Goal: Task Accomplishment & Management: Manage account settings

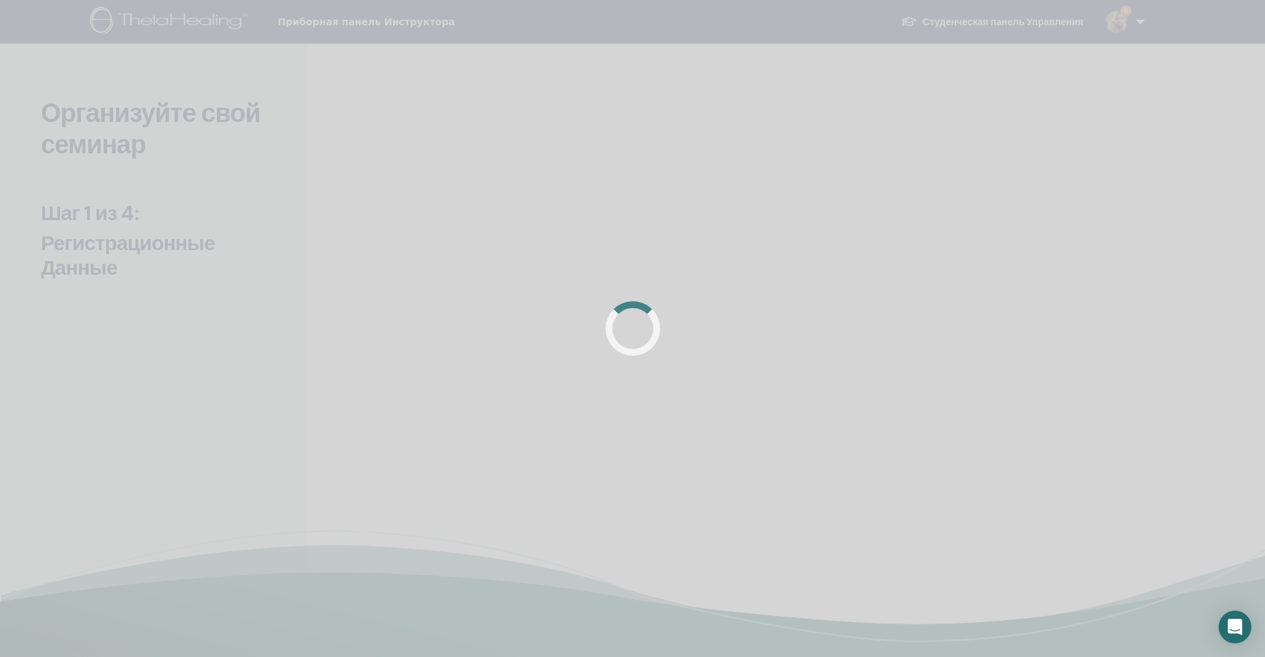
scroll to position [205, 0]
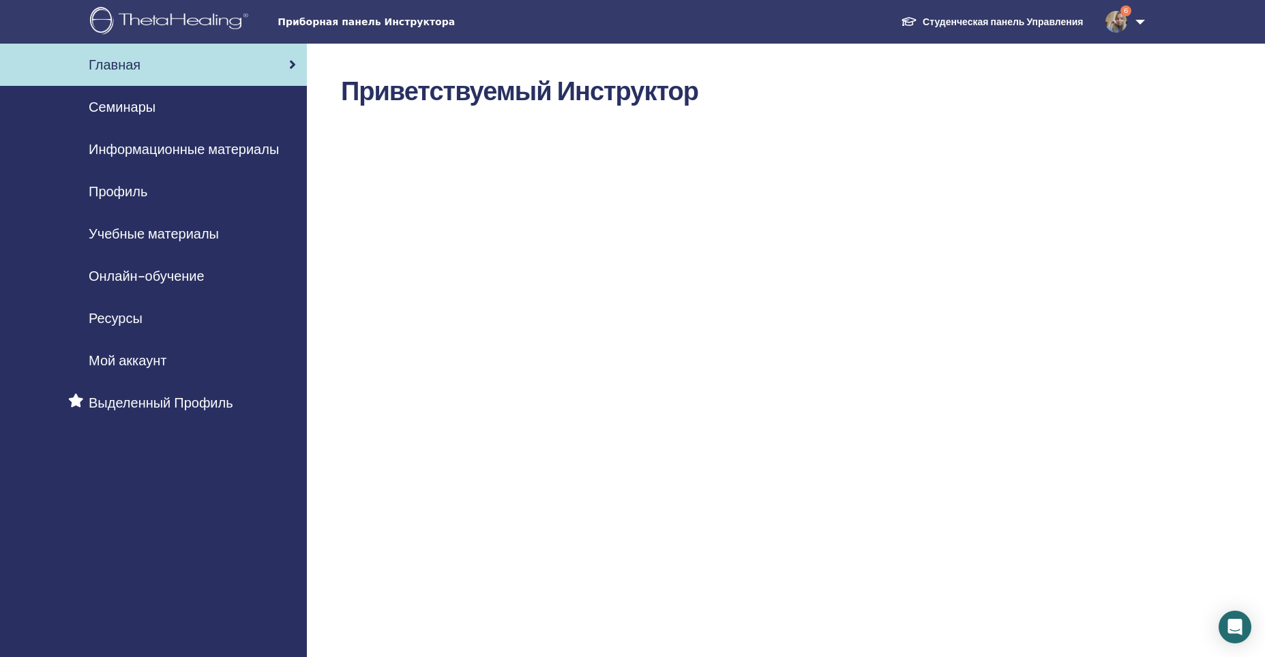
click at [122, 108] on ya-tr-span "Семинары" at bounding box center [122, 107] width 67 height 18
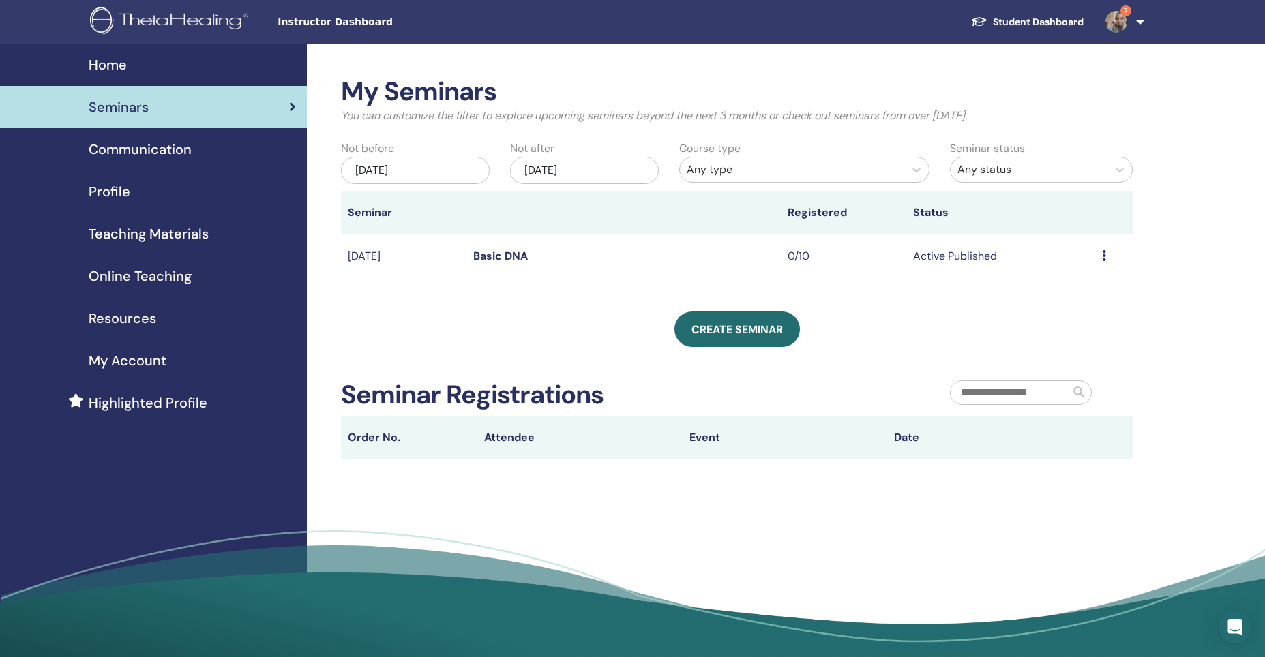
click at [122, 102] on span "Seminars" at bounding box center [119, 107] width 60 height 20
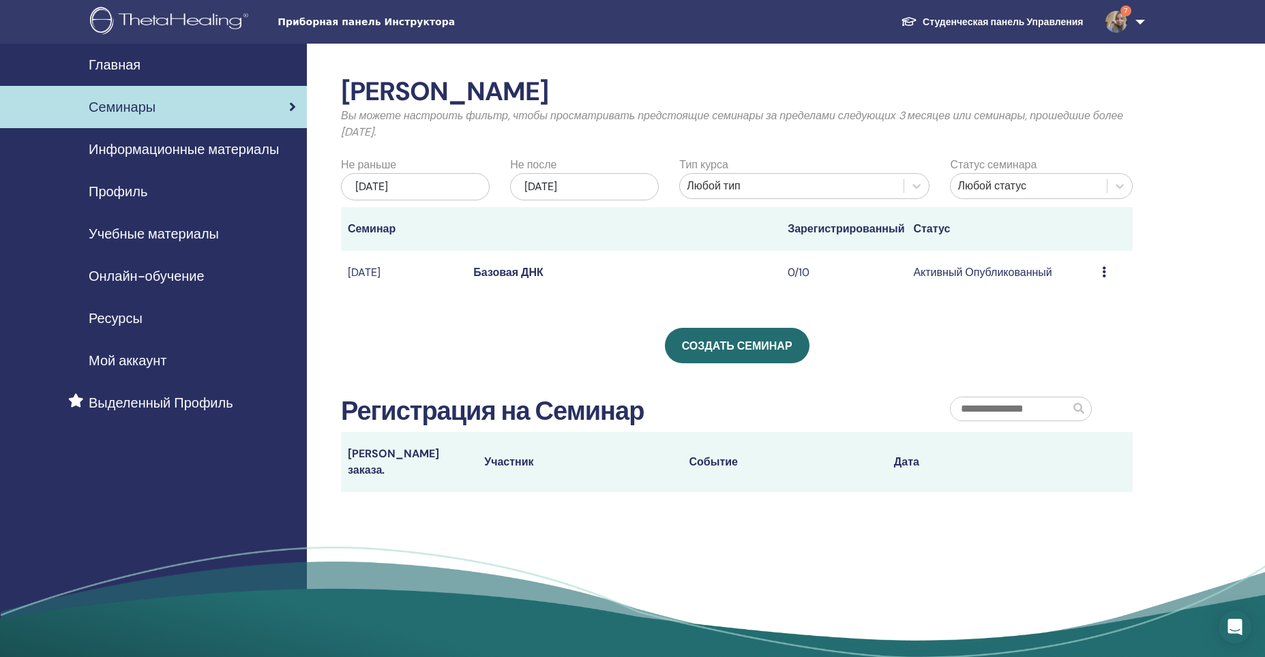
click at [1104, 273] on icon at bounding box center [1104, 272] width 4 height 11
click at [1229, 137] on div "Мои Семинары Вы можете настроить фильтр, чтобы просматривать предстоящие семина…" at bounding box center [781, 363] width 948 height 639
click at [1104, 276] on icon at bounding box center [1104, 272] width 4 height 11
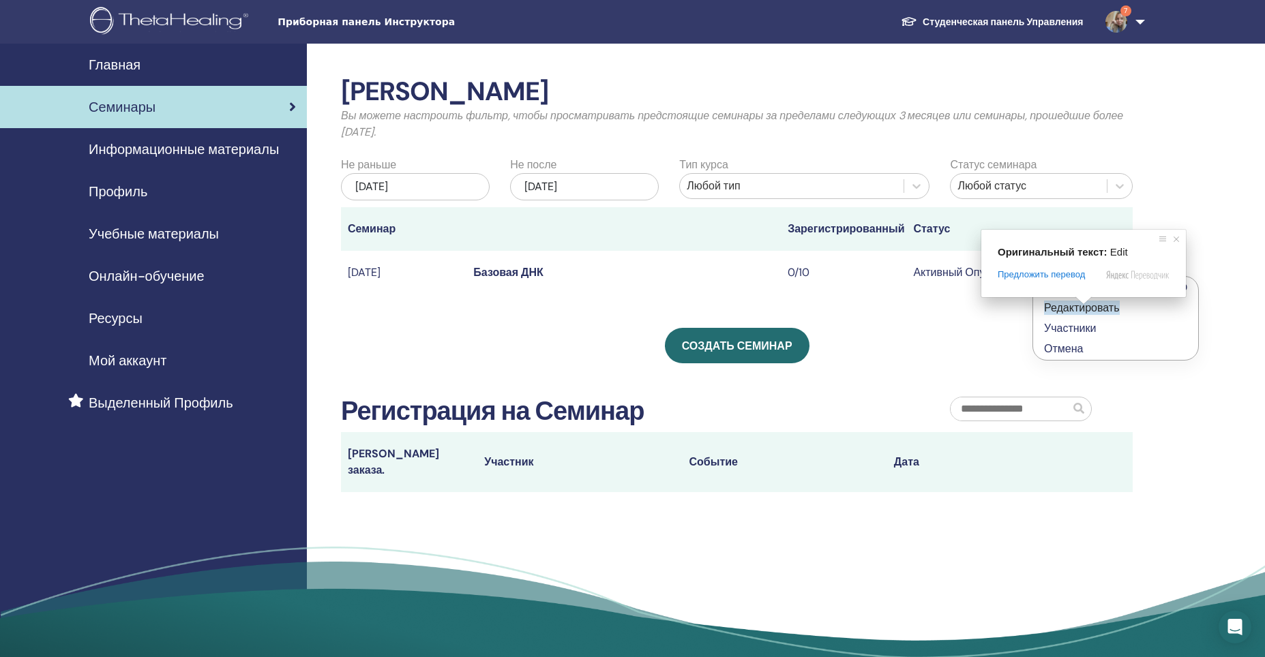
click at [1196, 247] on div "Мои Семинары Вы можете настроить фильтр, чтобы просматривать предстоящие семина…" at bounding box center [781, 363] width 948 height 639
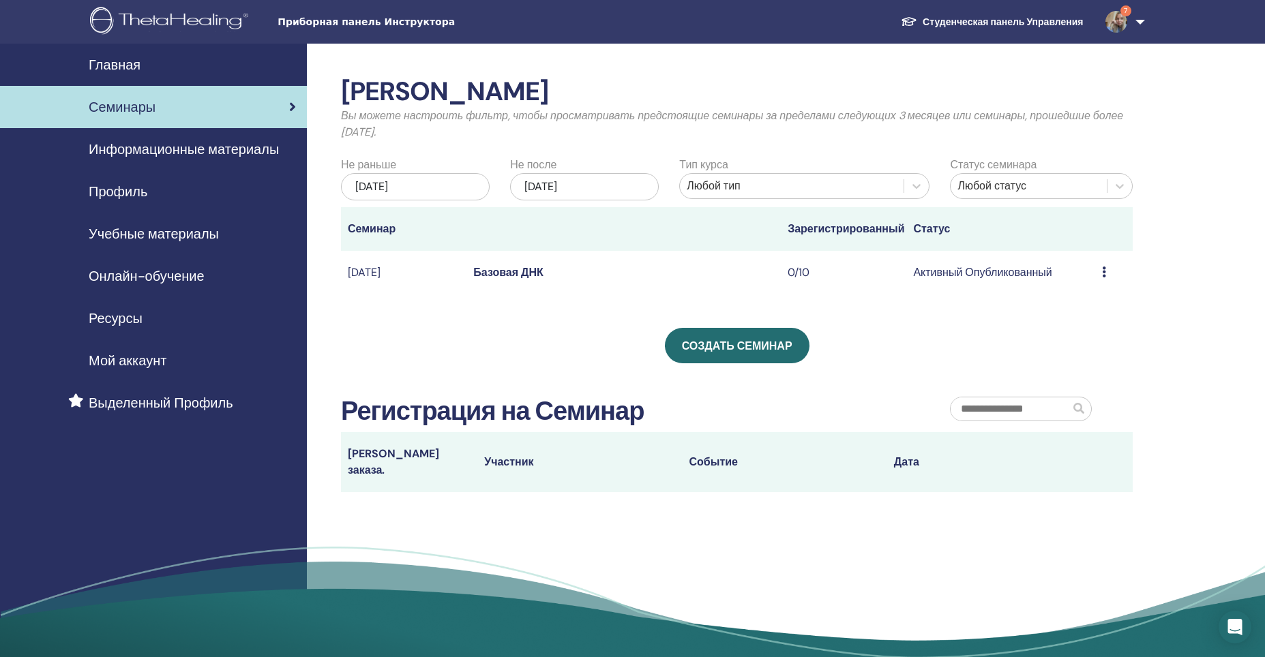
click at [1108, 268] on div "Предварительный просмотр Редактировать Участники Отмена" at bounding box center [1114, 272] width 24 height 16
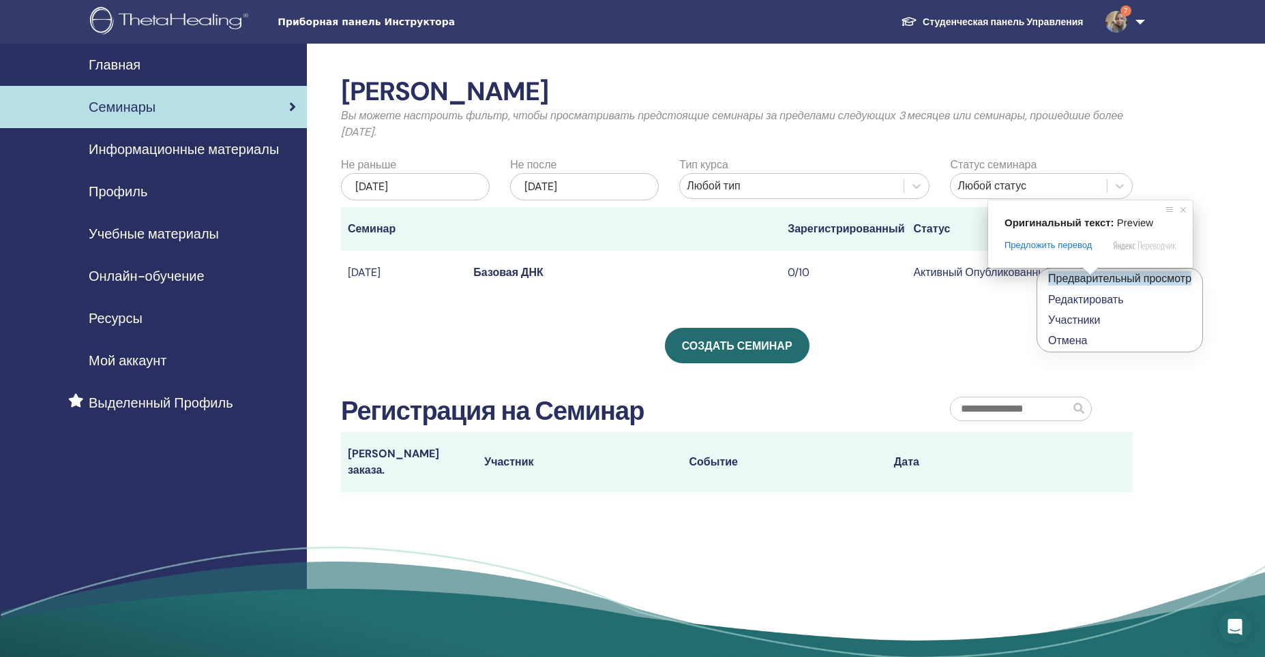
click at [1090, 279] on ya-tr-span "Предварительный просмотр" at bounding box center [1119, 278] width 143 height 14
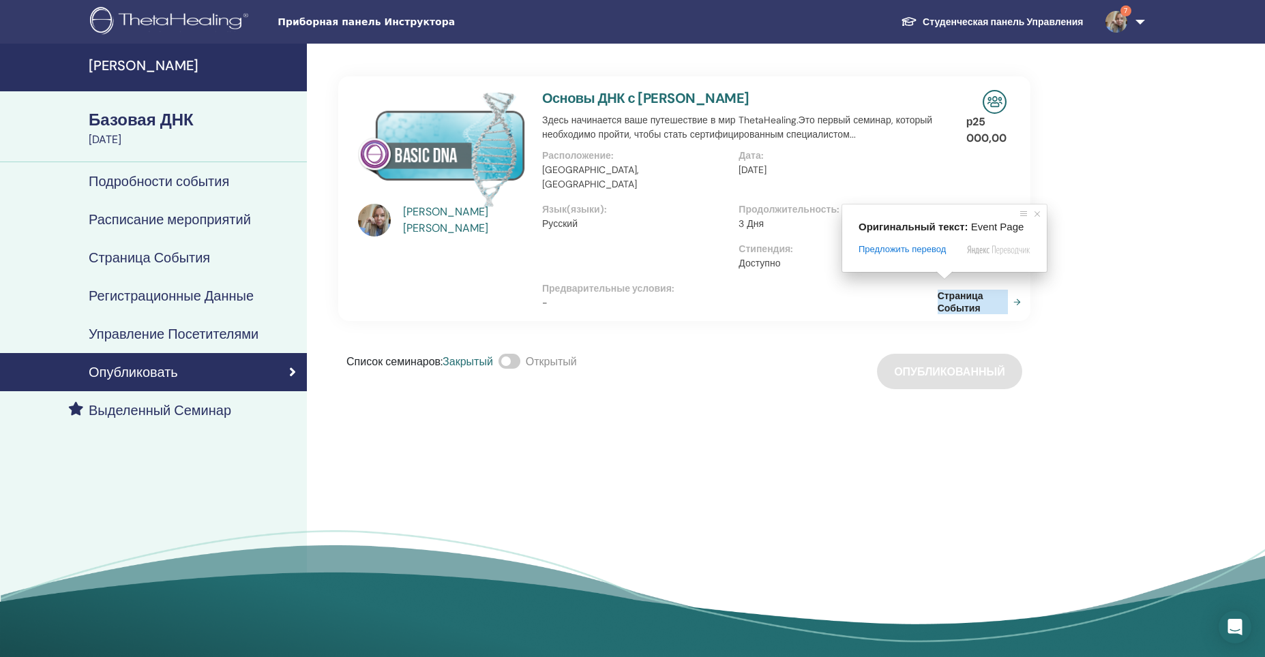
click at [958, 290] on ya-tr-span "Страница События" at bounding box center [972, 302] width 70 height 25
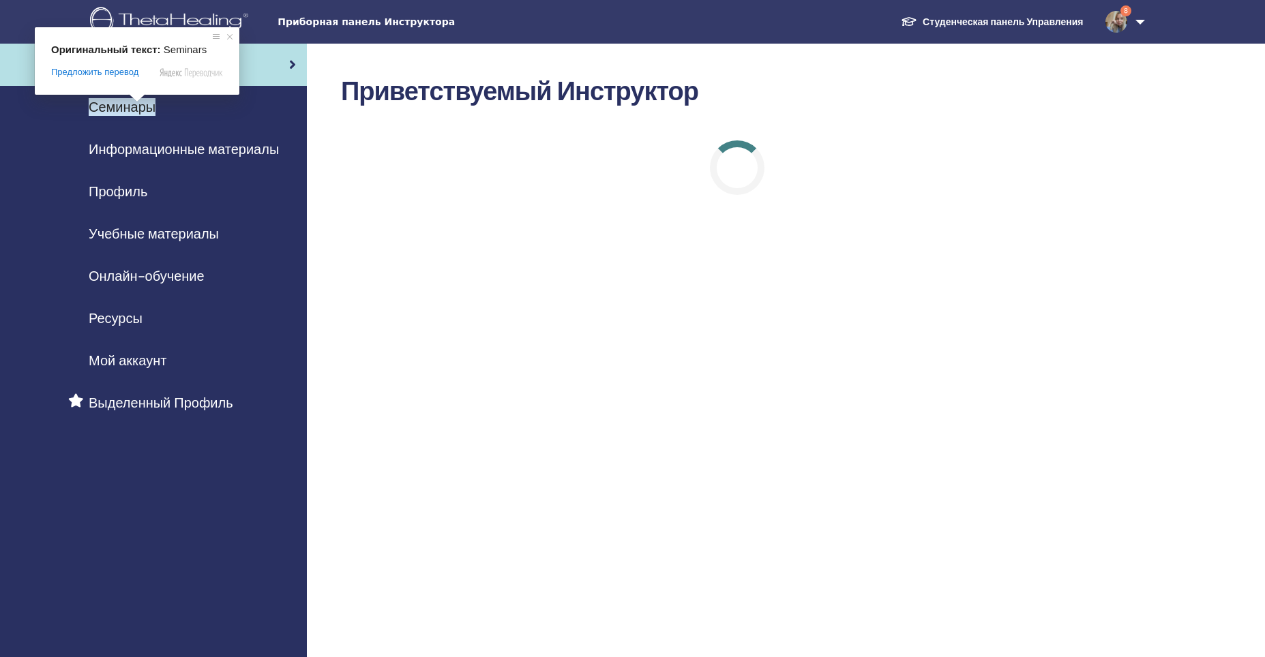
click at [142, 108] on ya-tr-span "Семинары" at bounding box center [122, 107] width 67 height 18
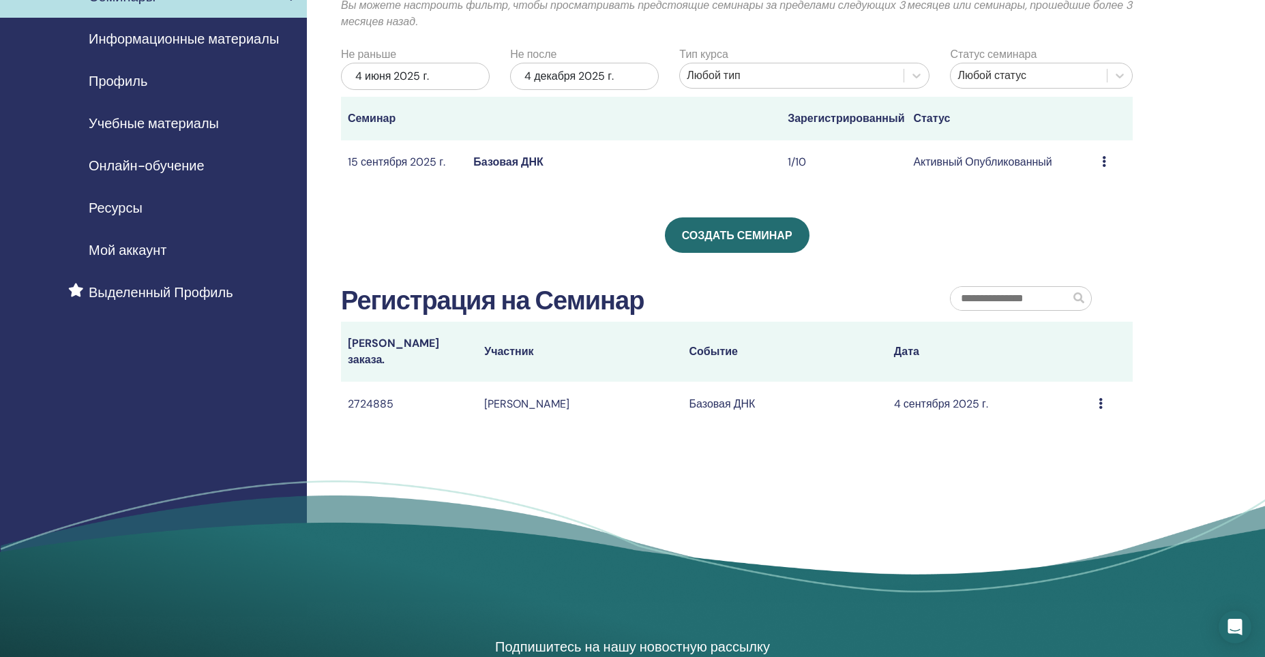
scroll to position [136, 0]
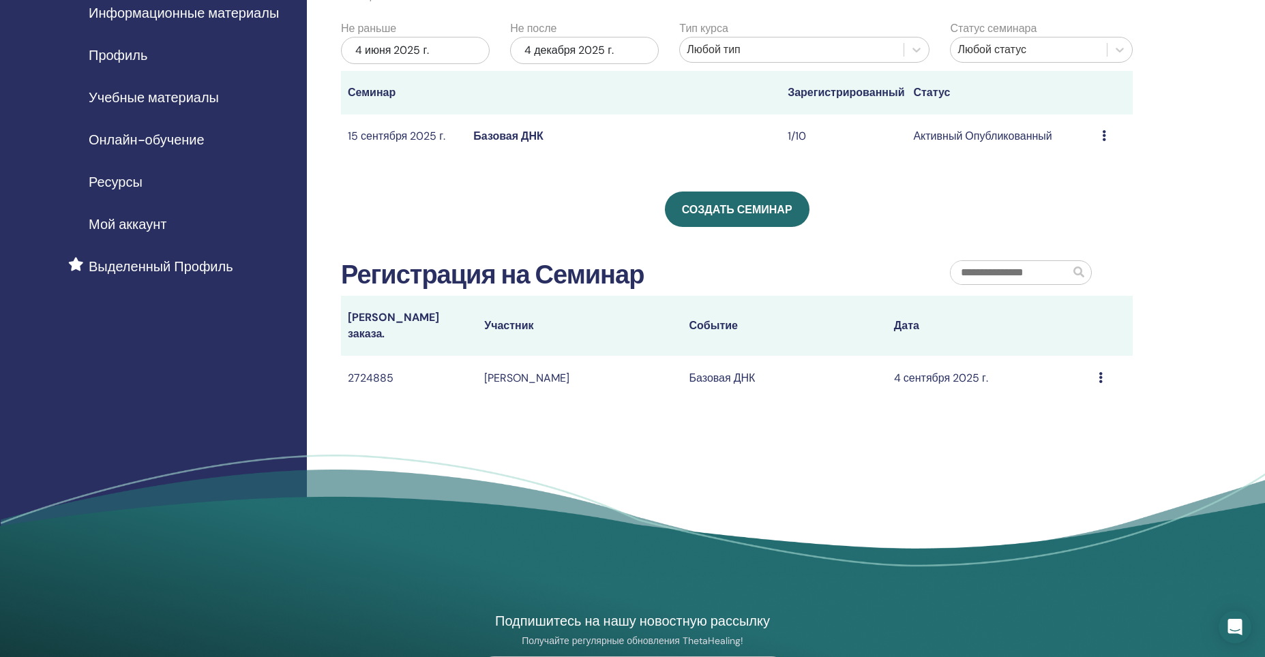
click at [1099, 372] on icon at bounding box center [1100, 377] width 4 height 11
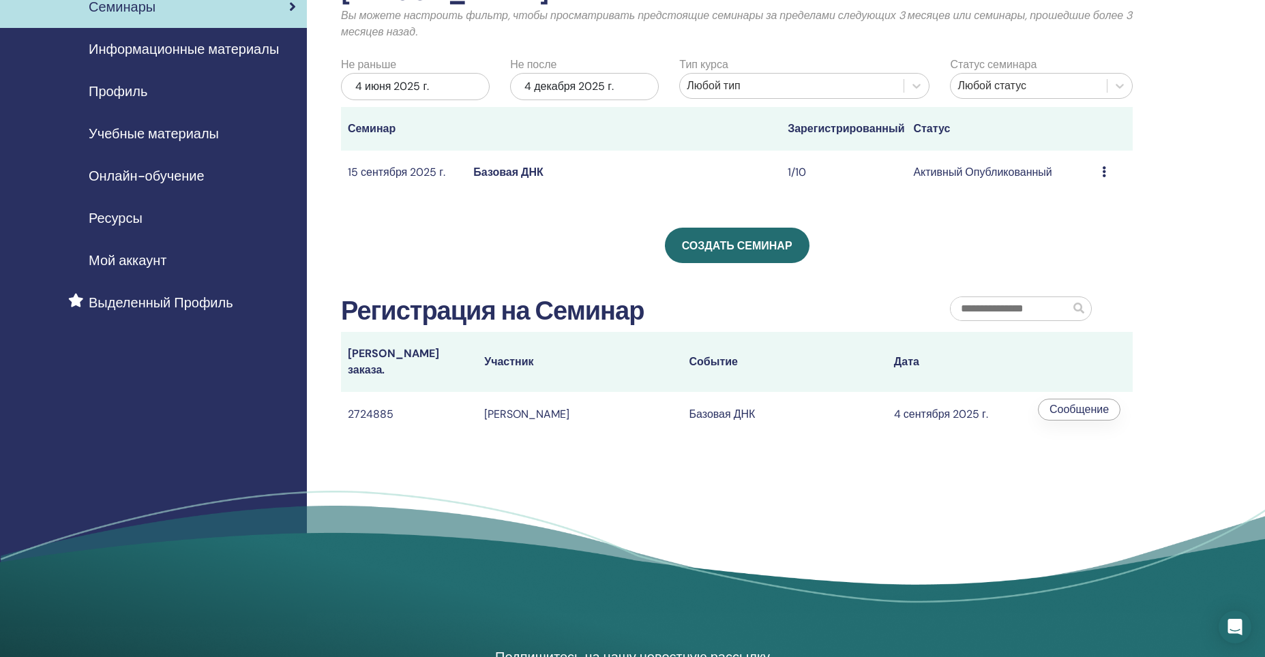
scroll to position [68, 0]
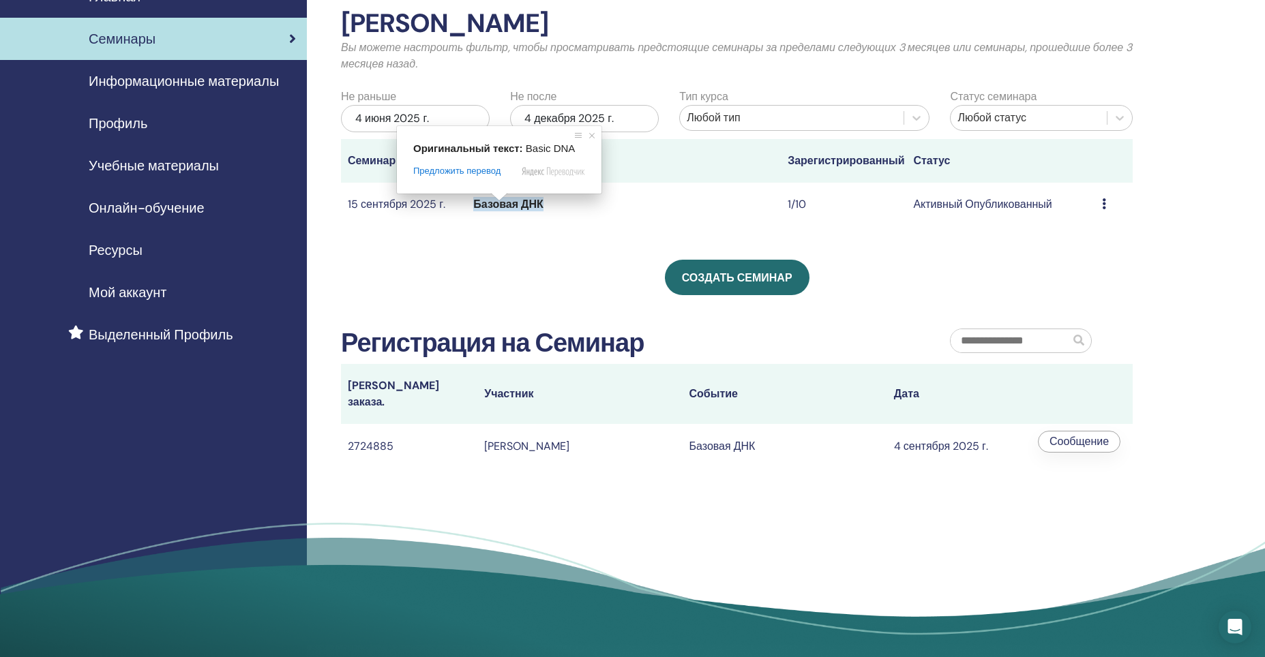
click at [513, 208] on ya-tr-span "Базовая ДНК" at bounding box center [508, 204] width 70 height 14
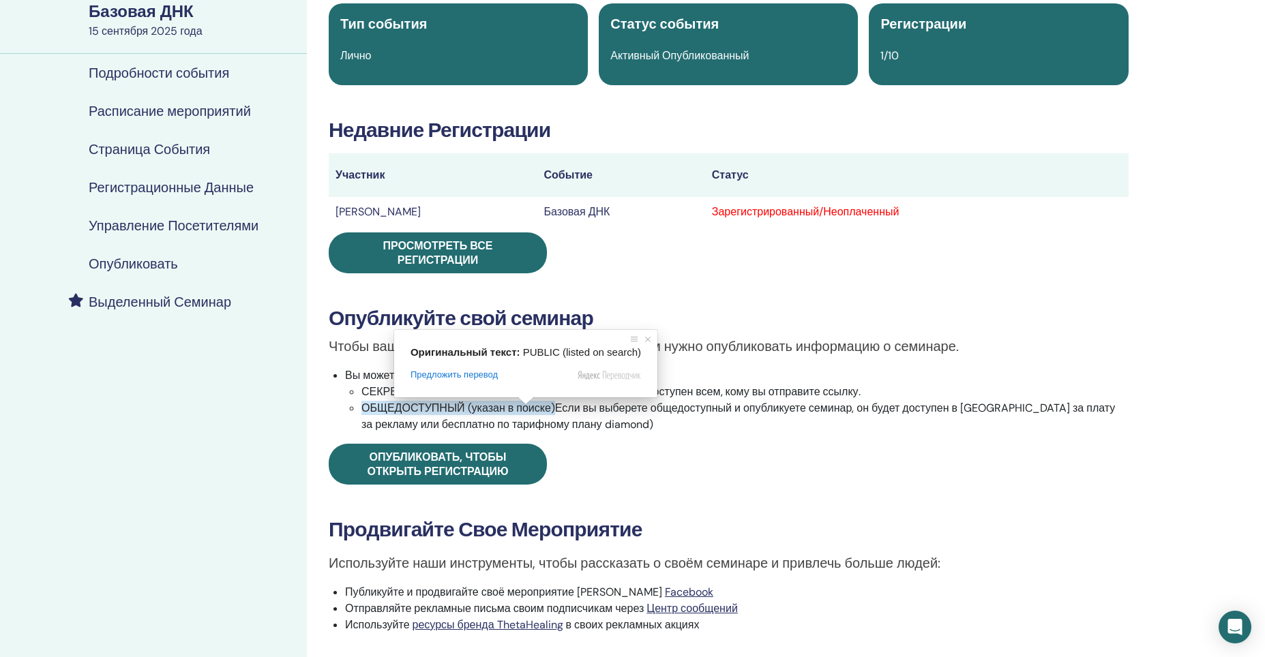
scroll to position [136, 0]
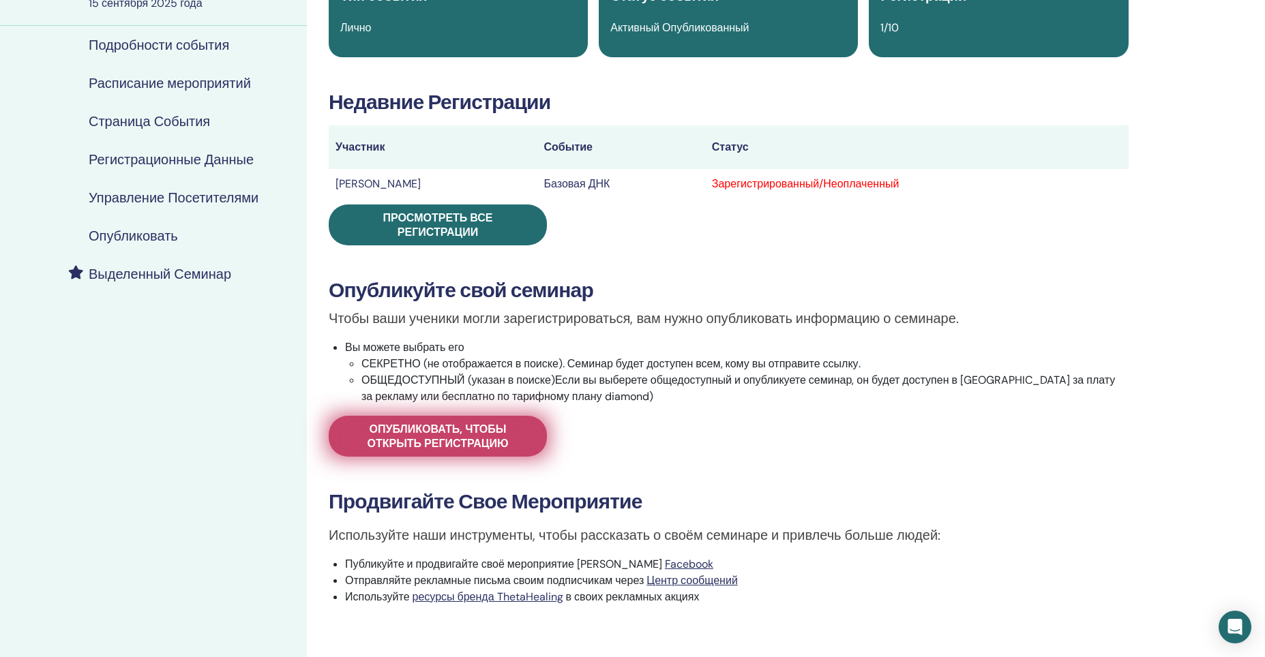
click at [509, 434] on span "Опубликовать, чтобы открыть регистрацию" at bounding box center [438, 436] width 184 height 29
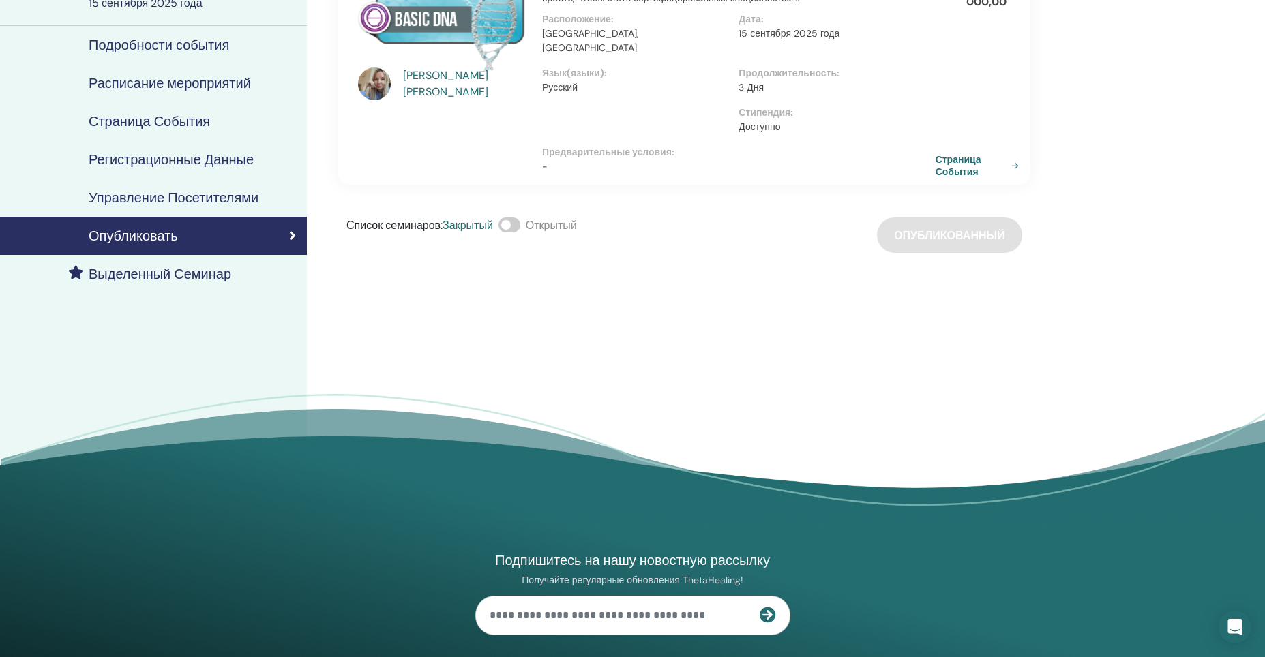
click at [515, 217] on span at bounding box center [509, 224] width 22 height 15
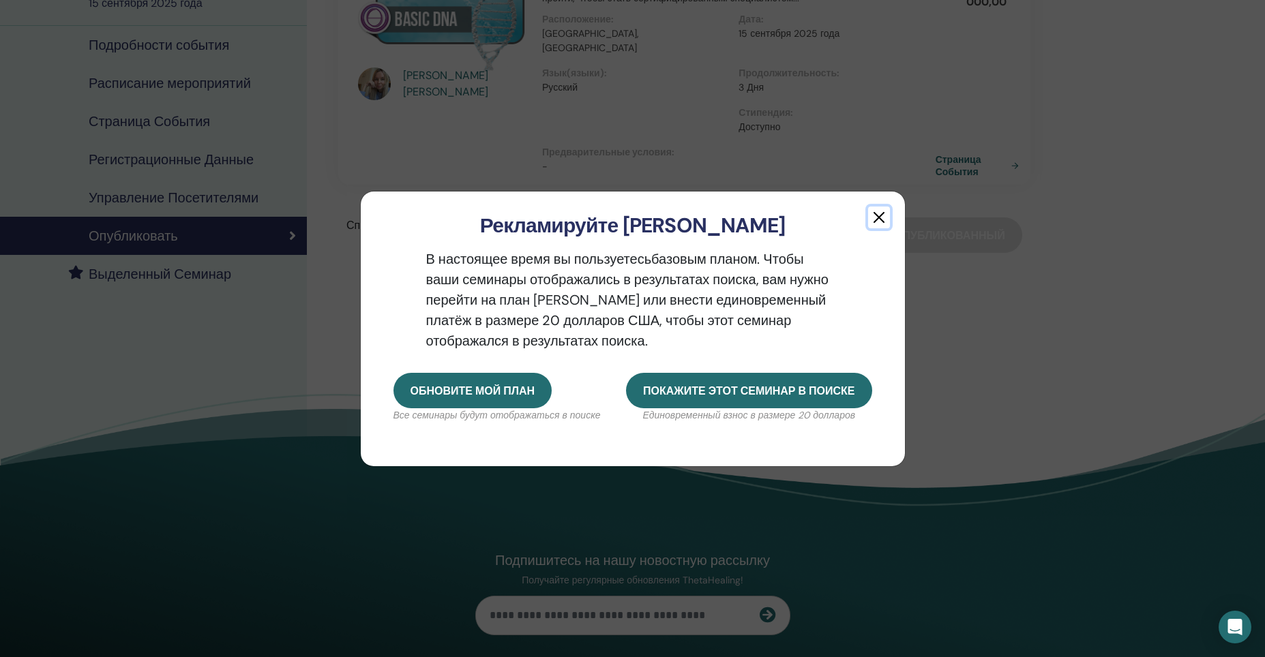
click at [877, 212] on button "button" at bounding box center [879, 218] width 22 height 22
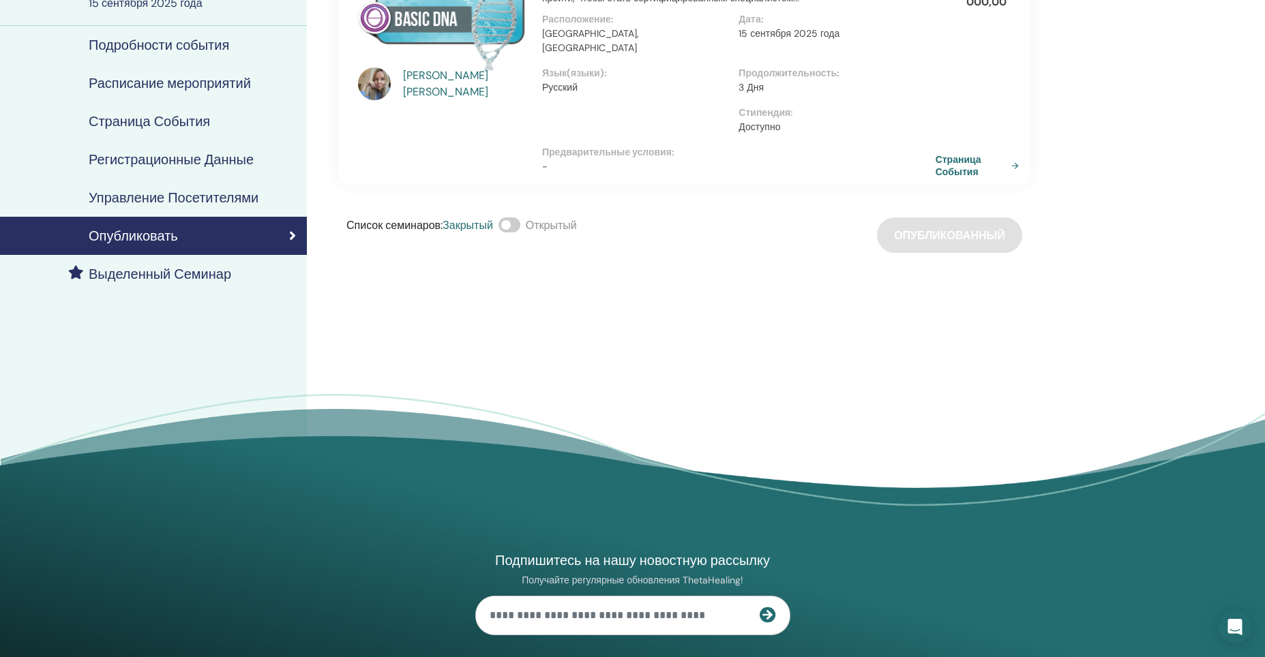
click at [830, 485] on div "Подпишитесь на нашу новостную рассылку Получайте регулярные обновления ThetaHea…" at bounding box center [633, 654] width 818 height 403
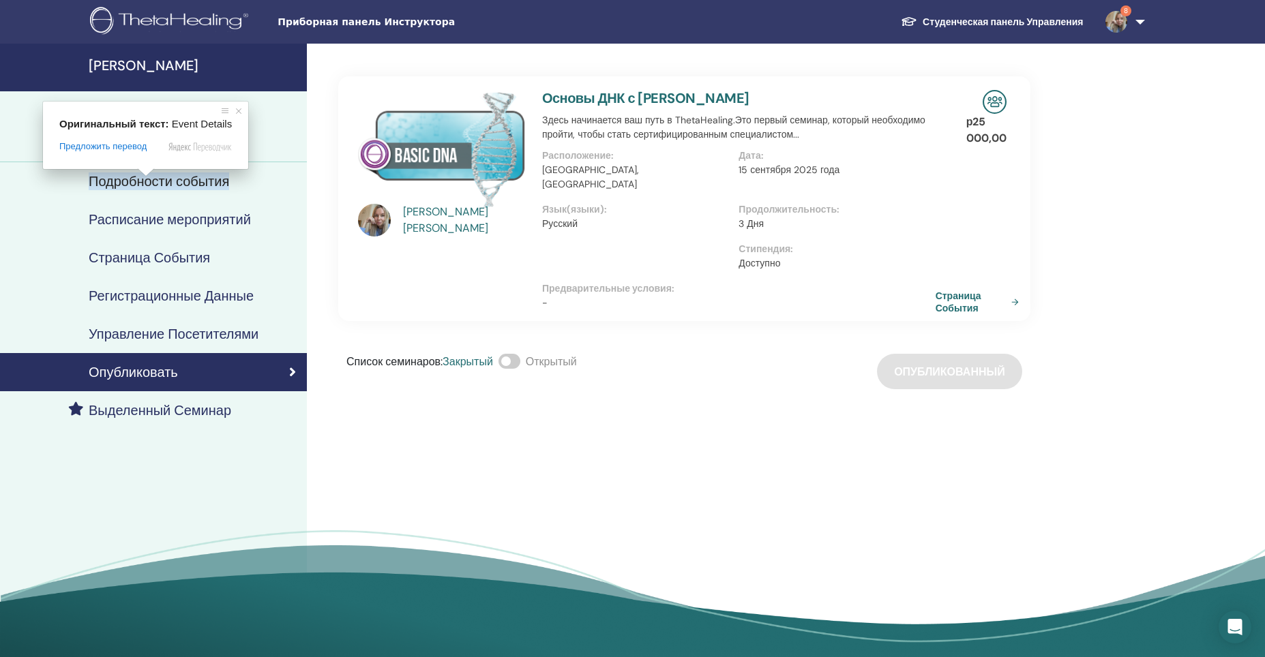
click at [146, 186] on ya-tr-span "Подробности события" at bounding box center [159, 181] width 140 height 18
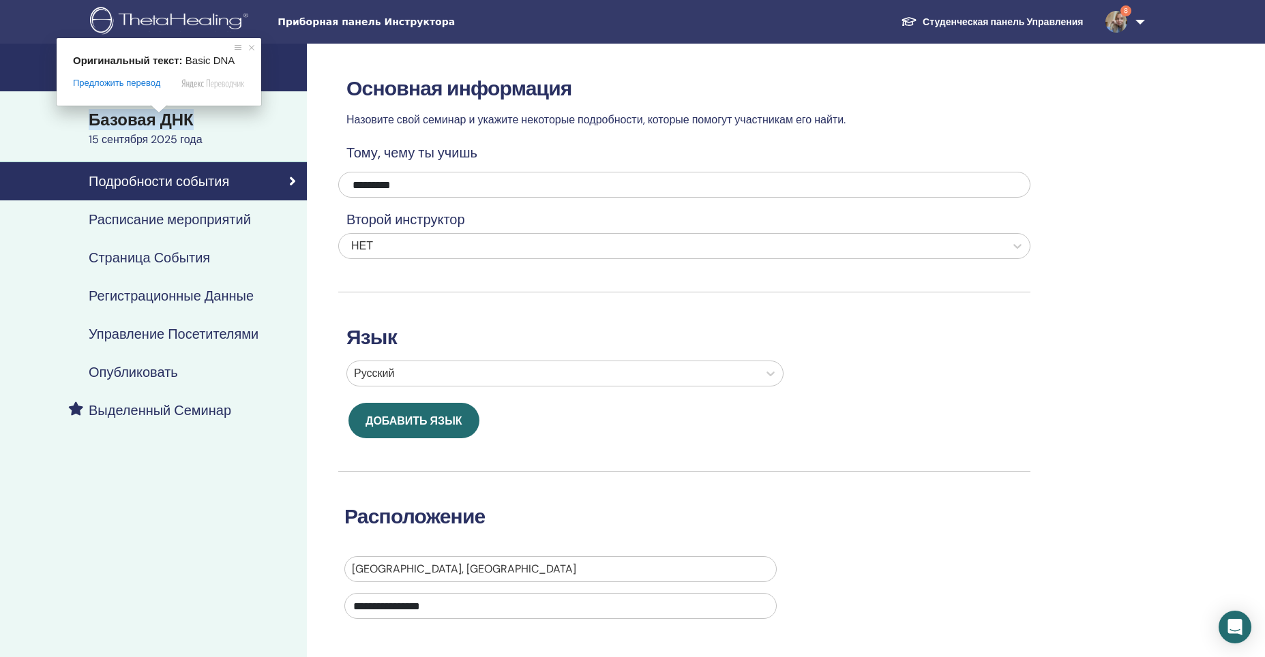
click at [155, 117] on ya-tr-span "Базовая ДНК" at bounding box center [141, 119] width 105 height 21
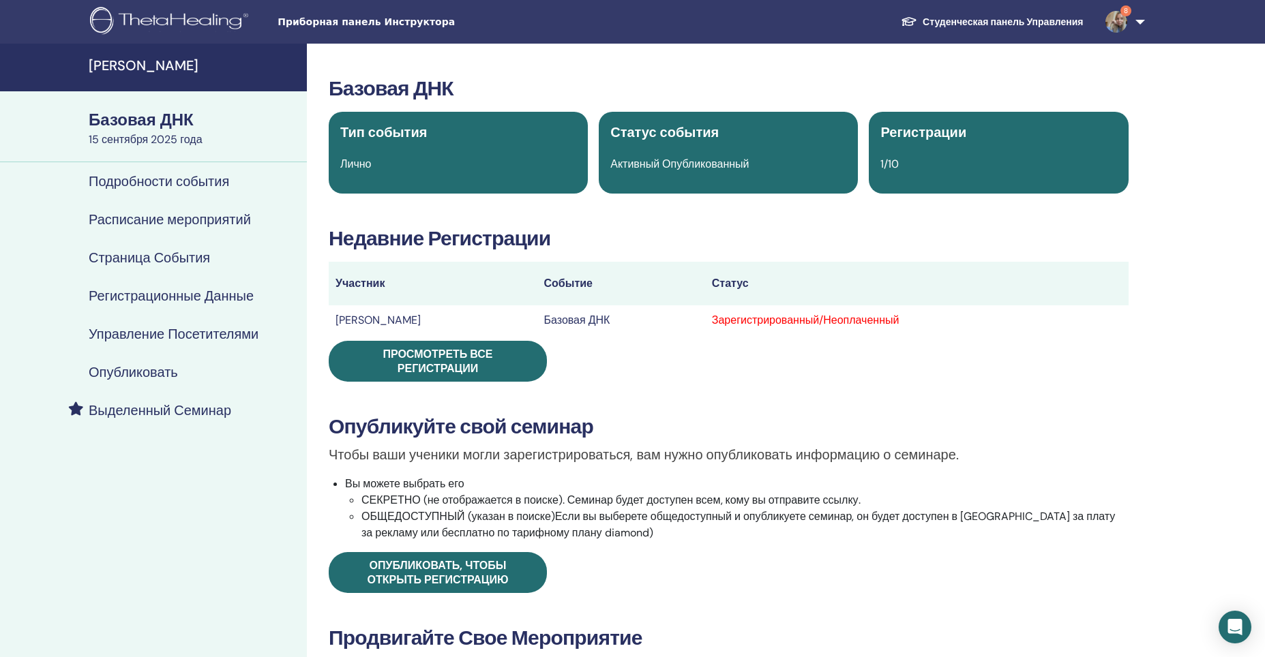
click at [157, 301] on ya-tr-span "Регистрационные Данные" at bounding box center [171, 296] width 165 height 18
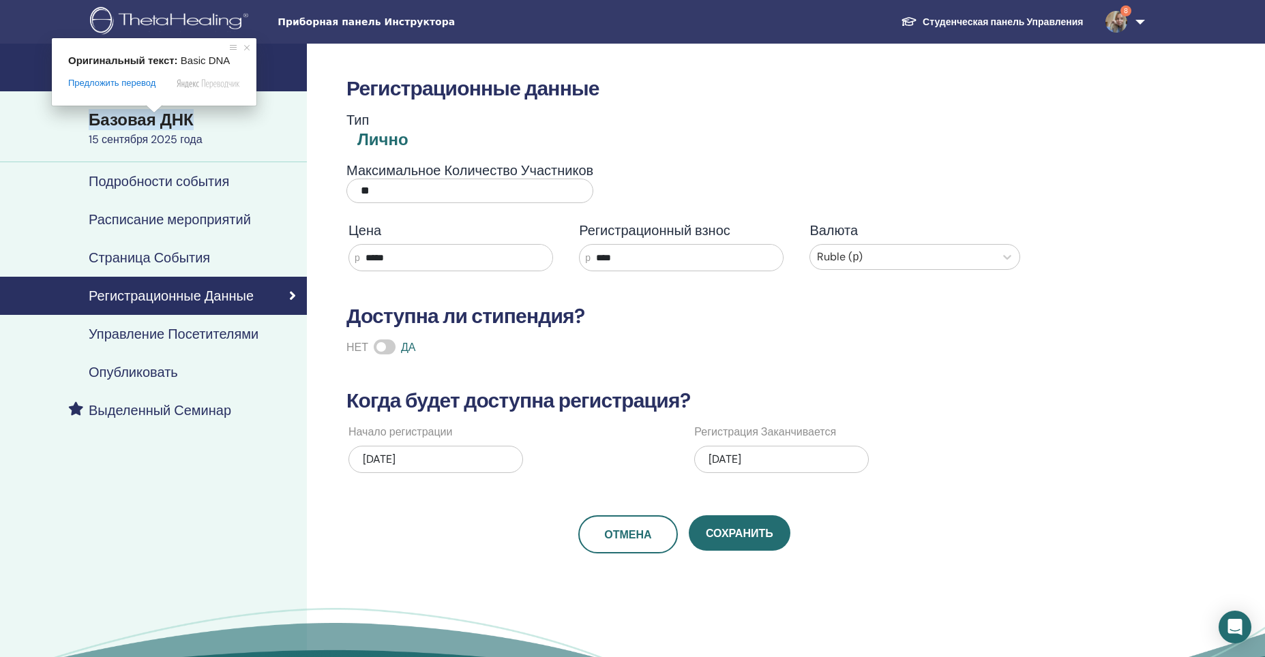
click at [153, 116] on body "Приборная панель Инструктора Студенческая панель Управления 8 EZ Ekaterina Zava…" at bounding box center [632, 328] width 1265 height 657
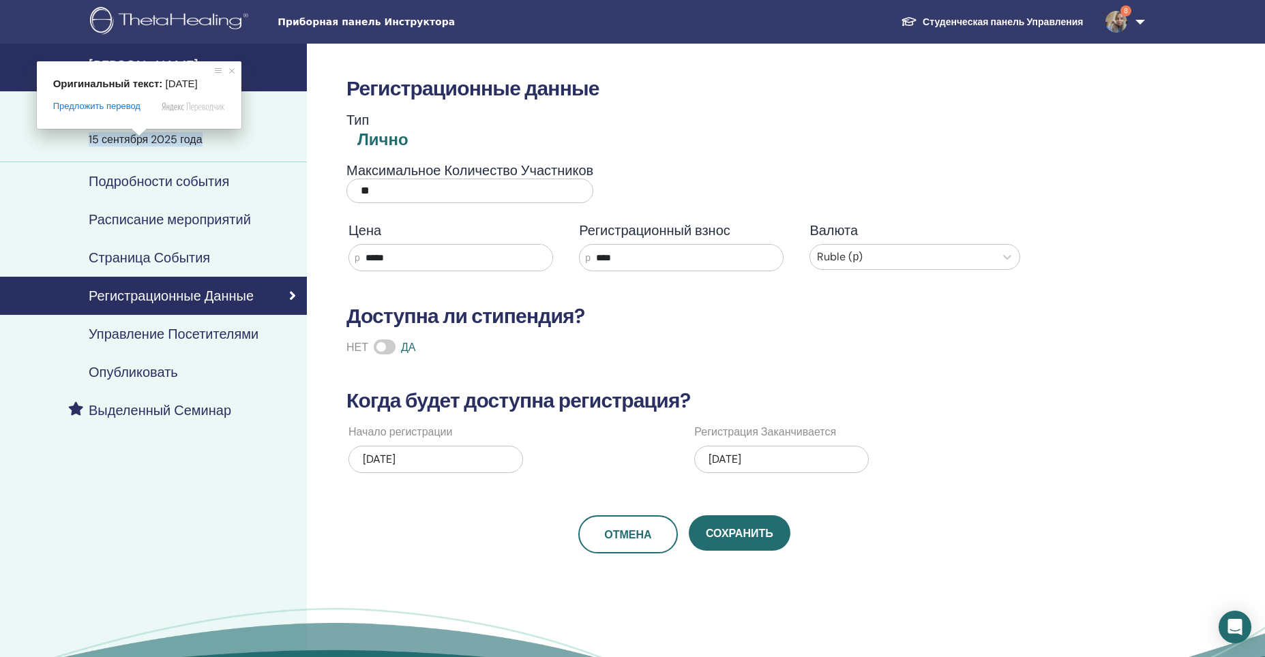
click at [137, 138] on ya-tr-span "15 сентября 2025 года" at bounding box center [146, 139] width 114 height 14
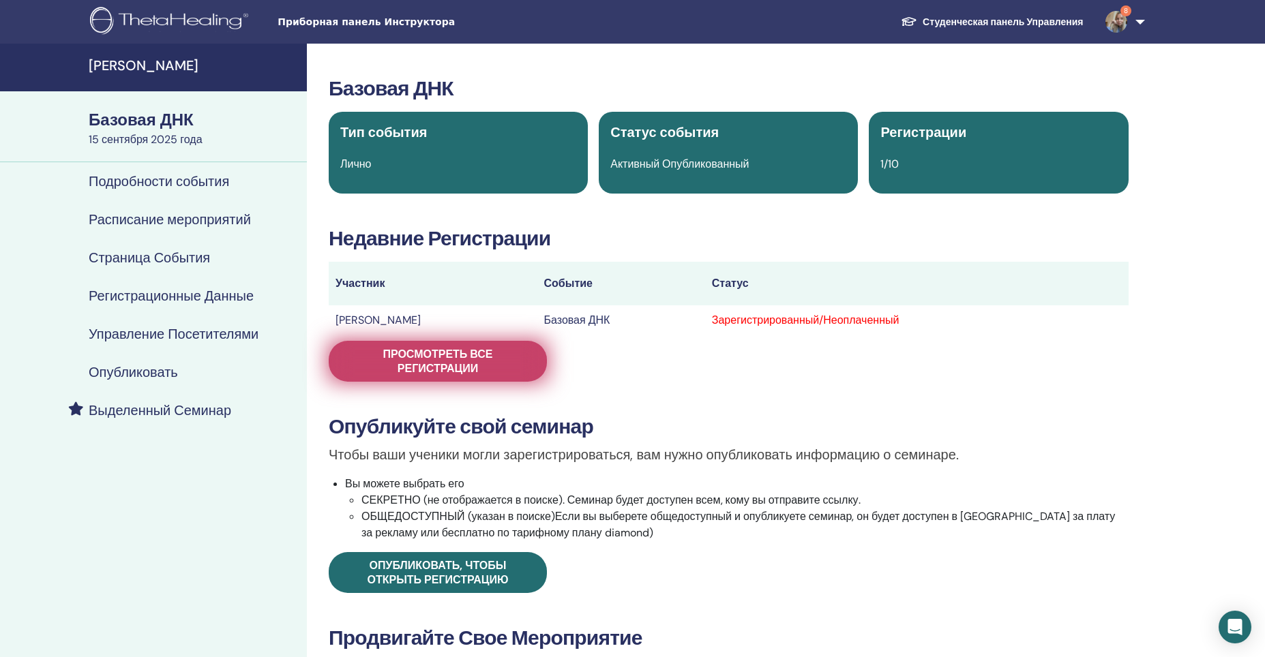
click at [505, 364] on span "Просмотреть все регистрации" at bounding box center [438, 361] width 184 height 29
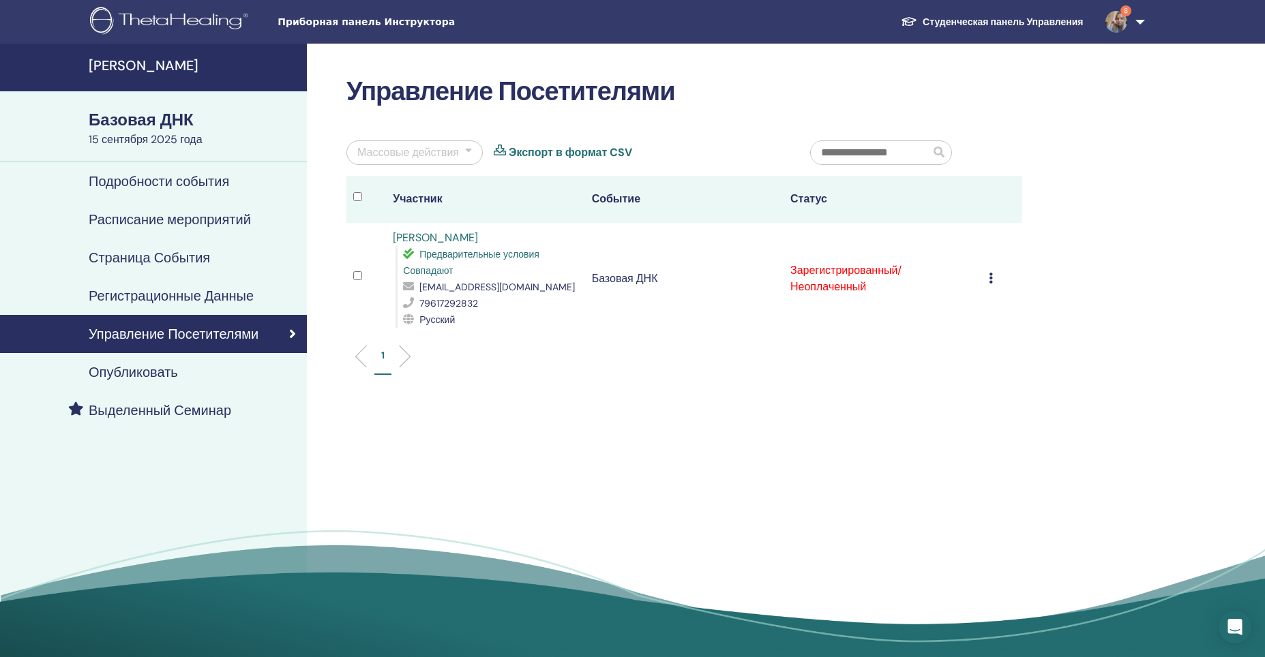
click at [993, 278] on div "Cancel Registration Do not auto-certify Mark as Paid Mark as Unpaid Mark as Abs…" at bounding box center [1001, 279] width 26 height 16
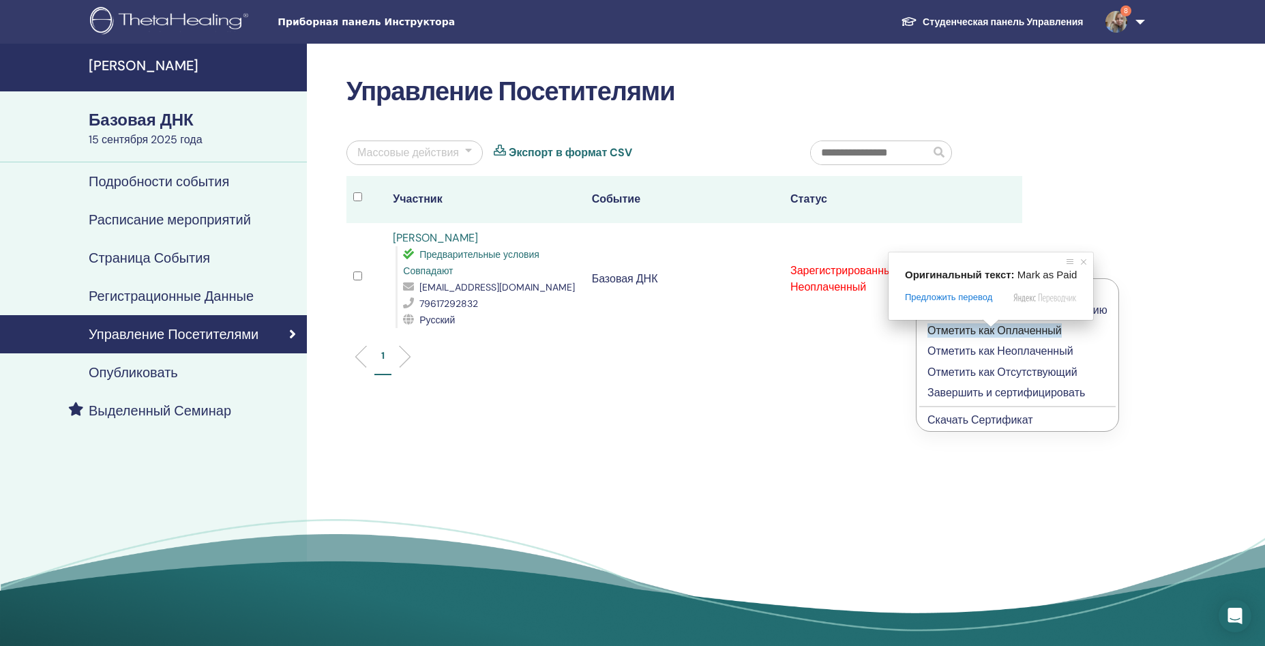
click at [992, 327] on span at bounding box center [991, 323] width 18 height 8
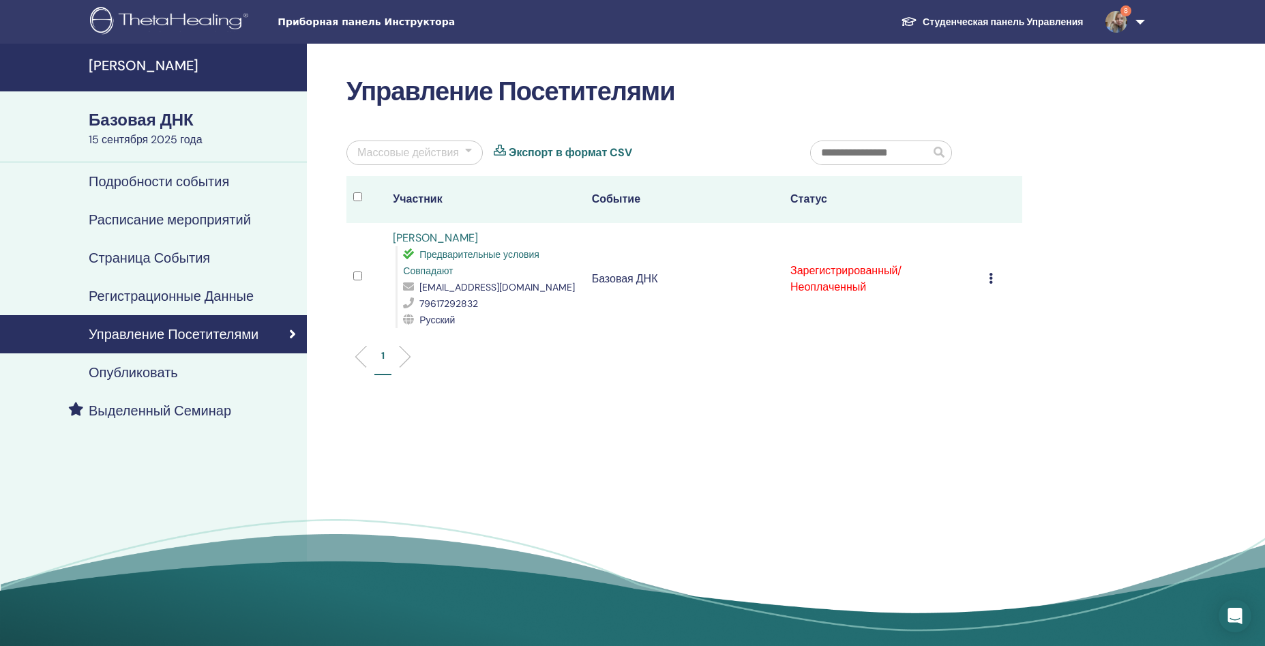
click at [992, 282] on icon at bounding box center [990, 278] width 4 height 11
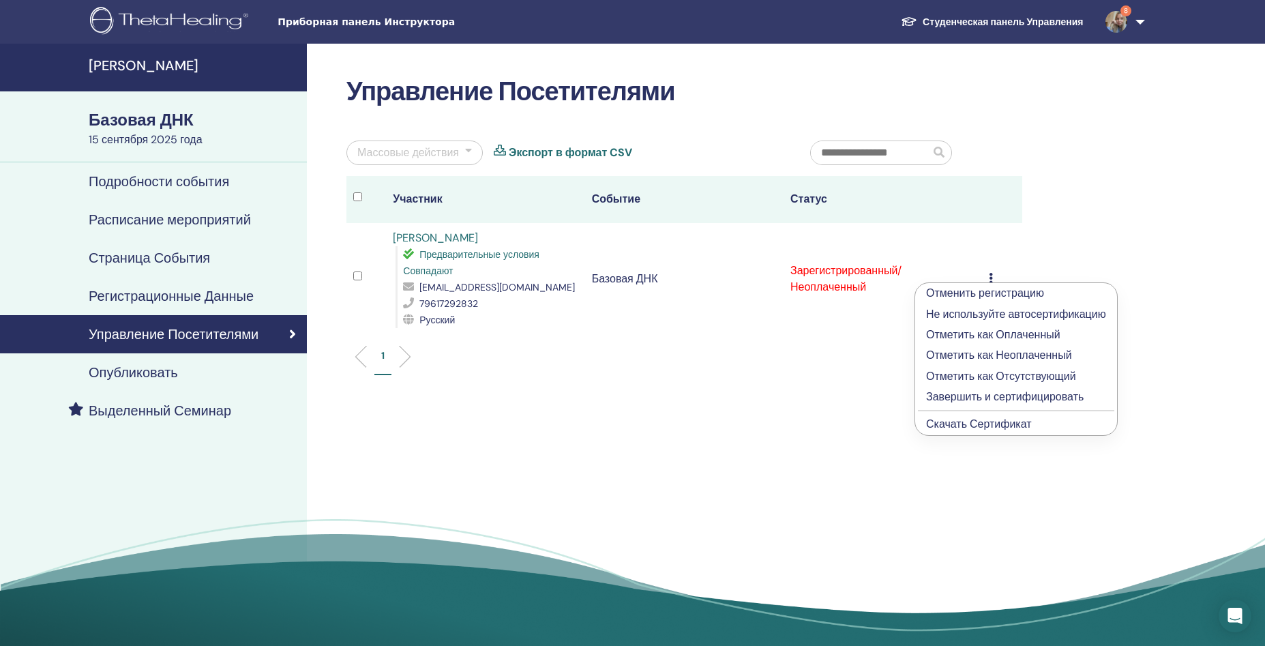
click at [755, 471] on div "Управление Посетителями Массовые действия Экспорт в формат CSV Участник Событие…" at bounding box center [728, 349] width 843 height 611
